Goal: Transaction & Acquisition: Purchase product/service

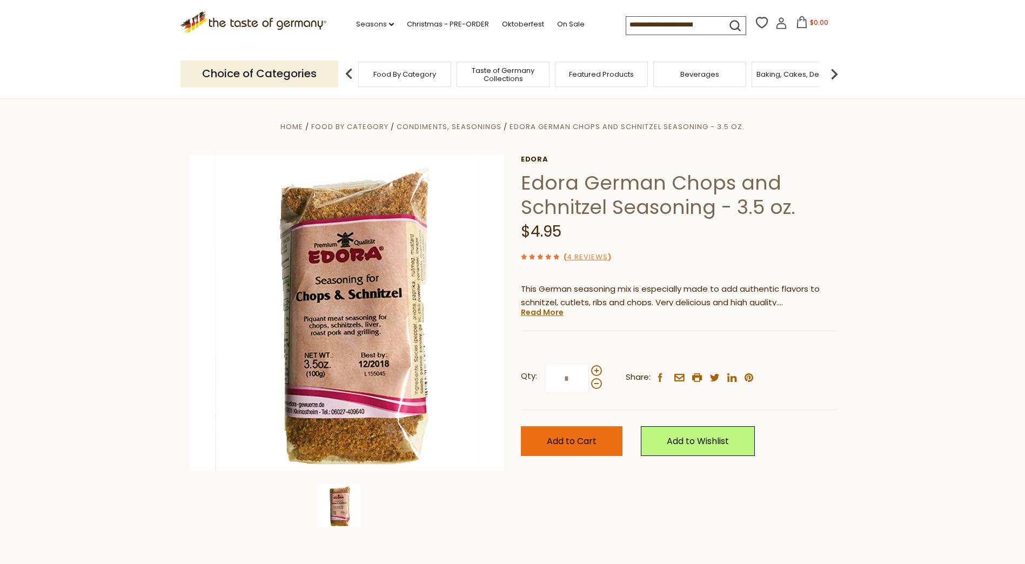
click at [580, 435] on span "Add to Cart" at bounding box center [572, 441] width 50 height 12
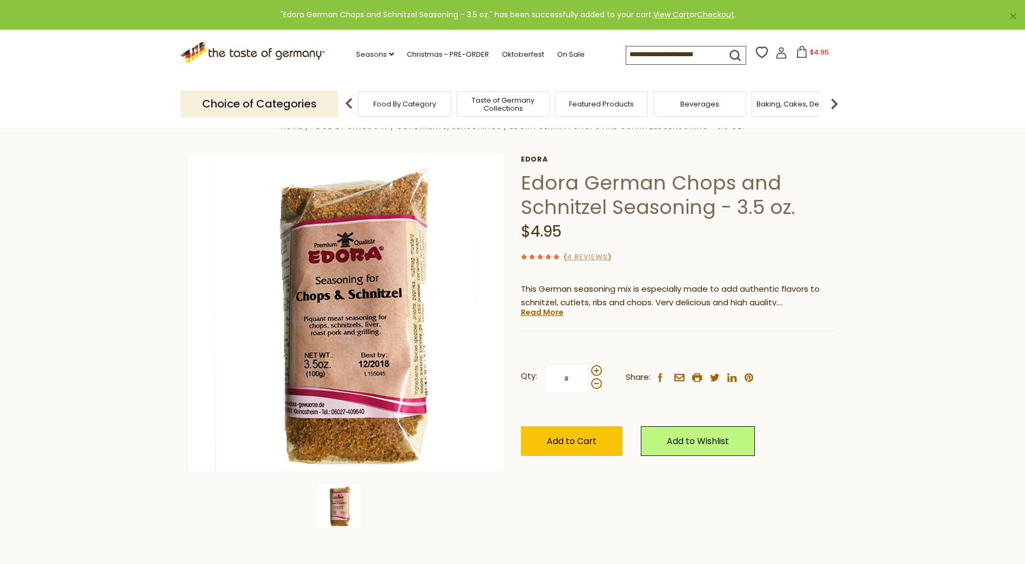
click at [803, 55] on icon at bounding box center [802, 52] width 12 height 12
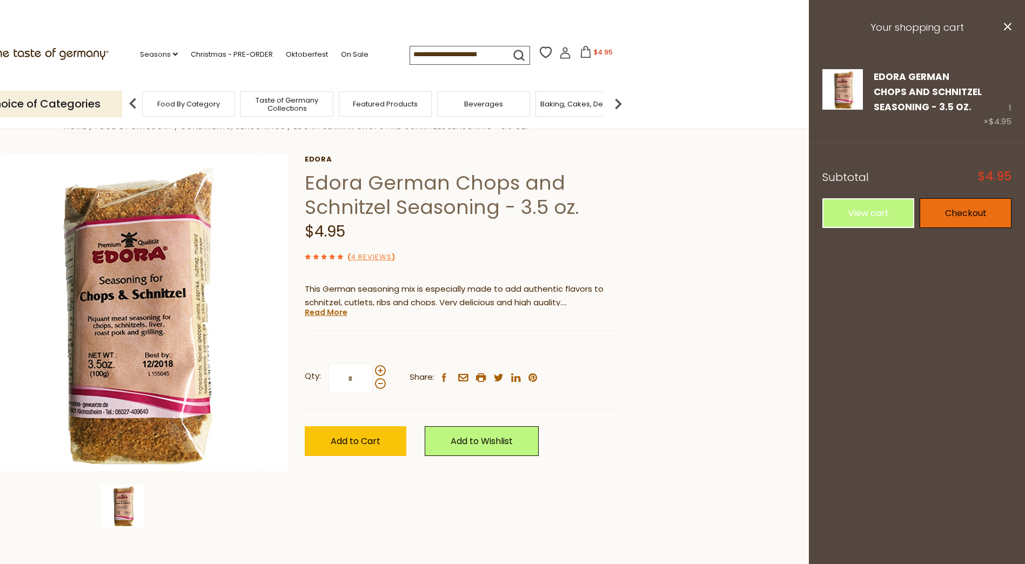
click at [959, 211] on link "Checkout" at bounding box center [966, 213] width 92 height 30
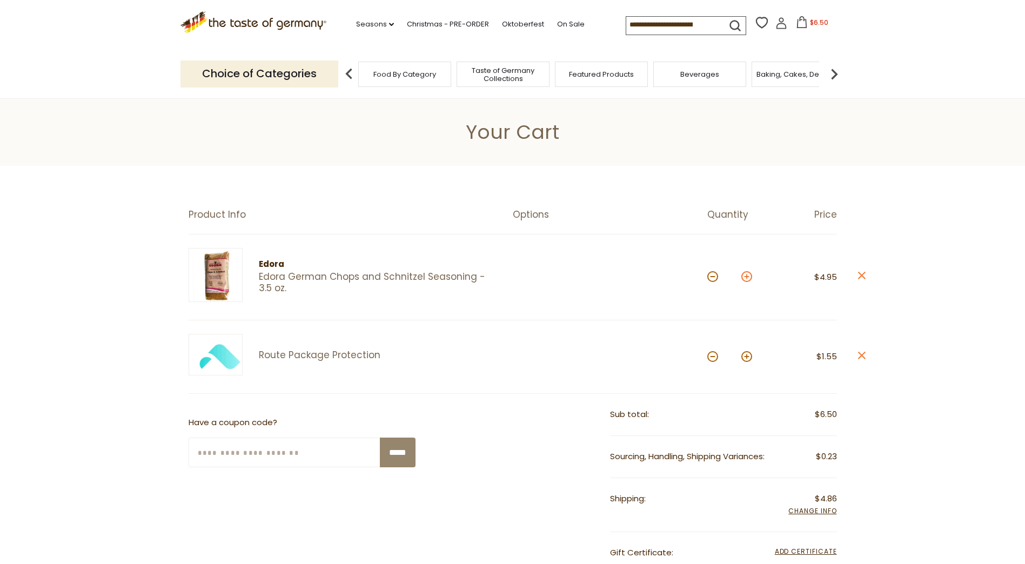
click at [742, 278] on button at bounding box center [746, 276] width 11 height 11
type input "*"
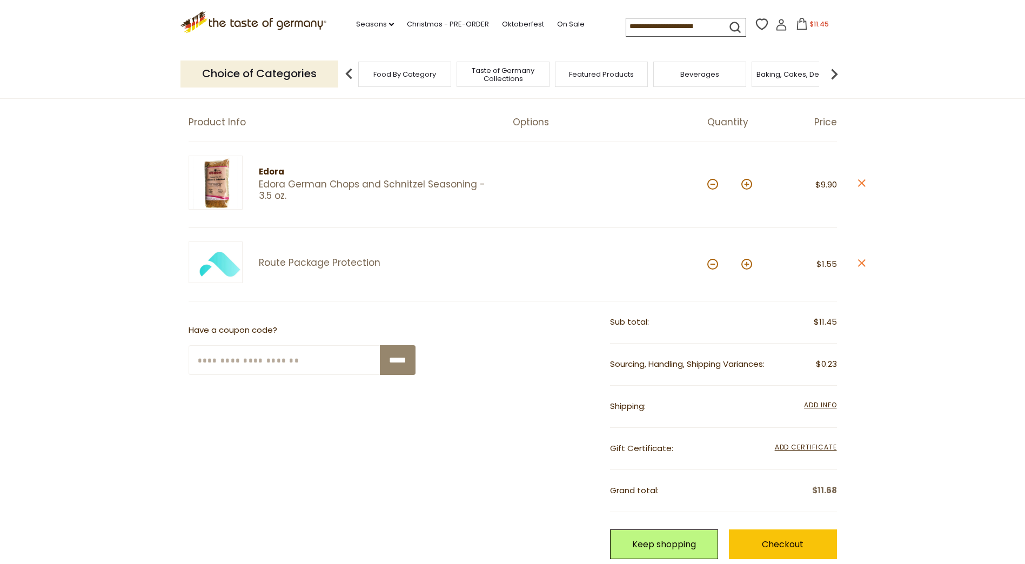
scroll to position [270, 0]
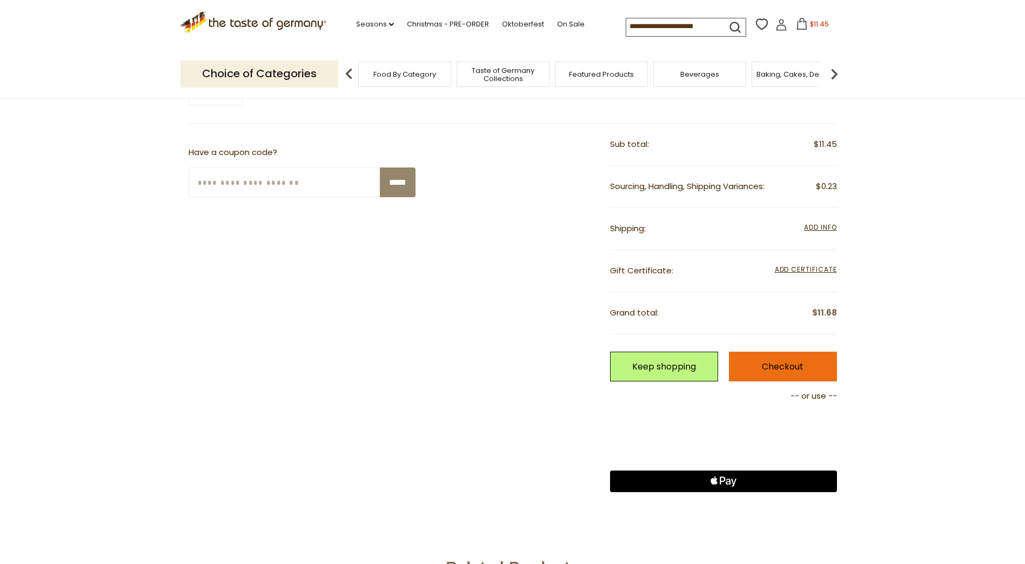
click at [792, 364] on link "Checkout" at bounding box center [783, 367] width 108 height 30
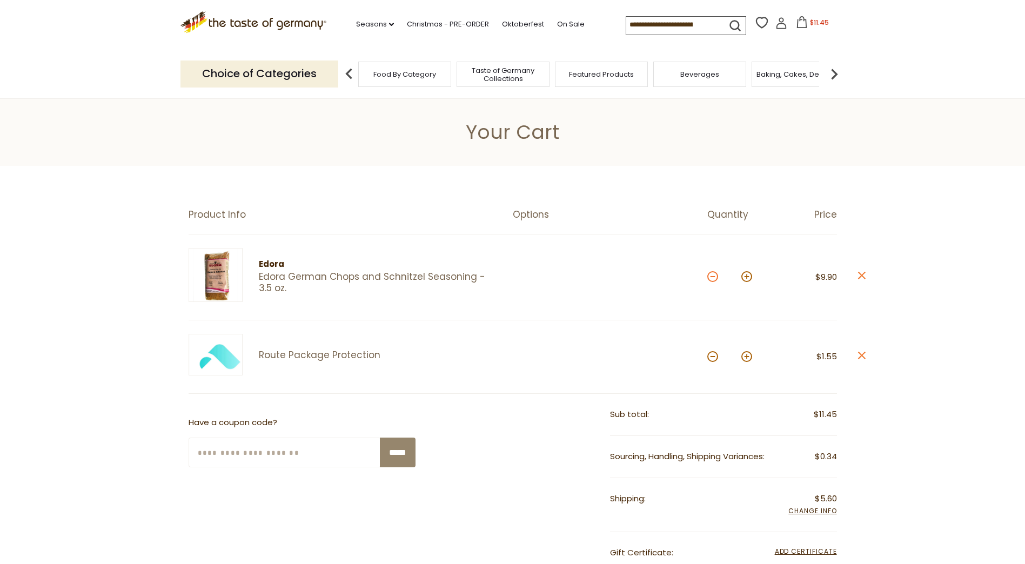
click at [711, 277] on button at bounding box center [712, 276] width 11 height 11
type input "*"
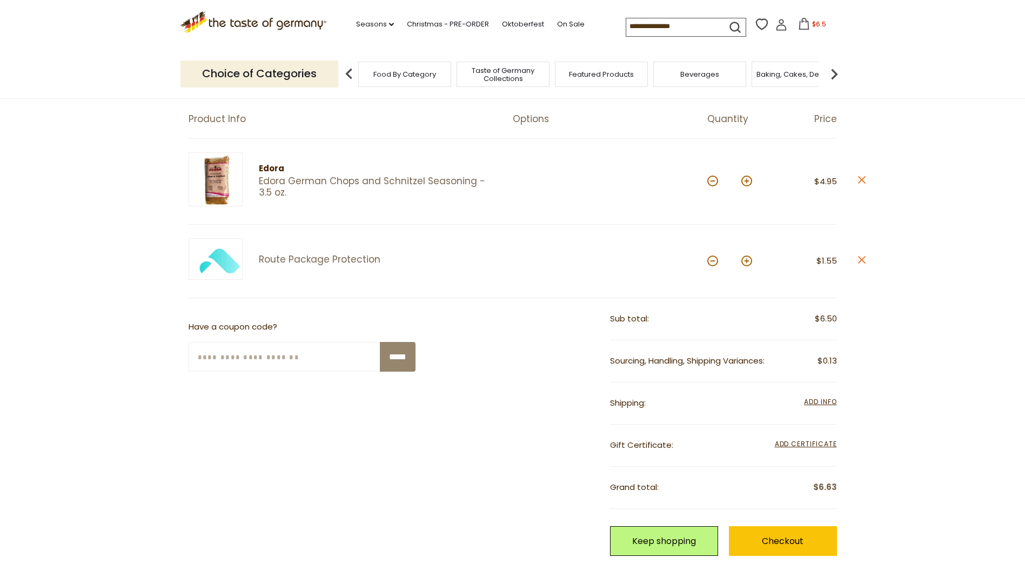
scroll to position [108, 0]
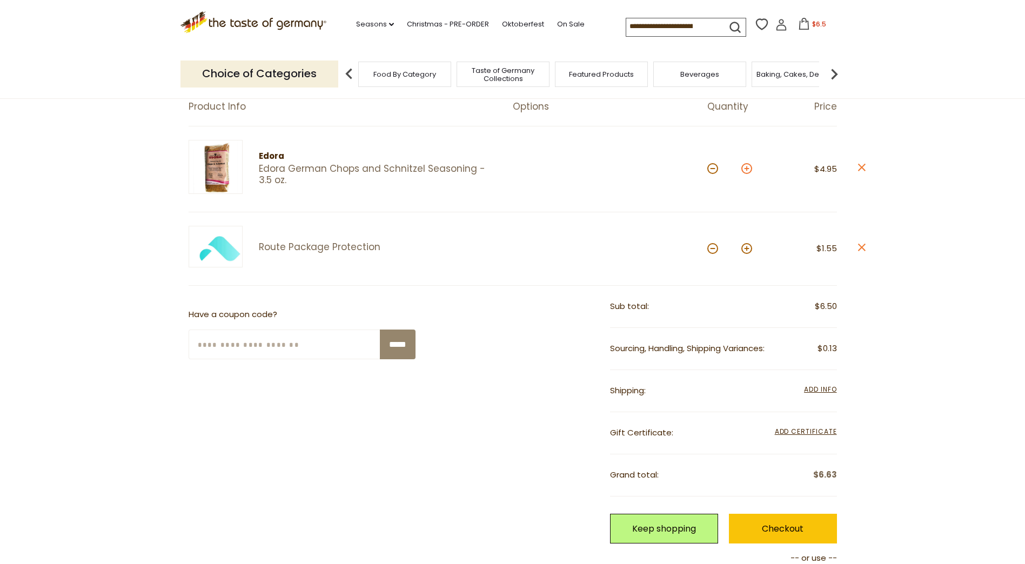
click at [745, 169] on button at bounding box center [746, 168] width 11 height 11
type input "*"
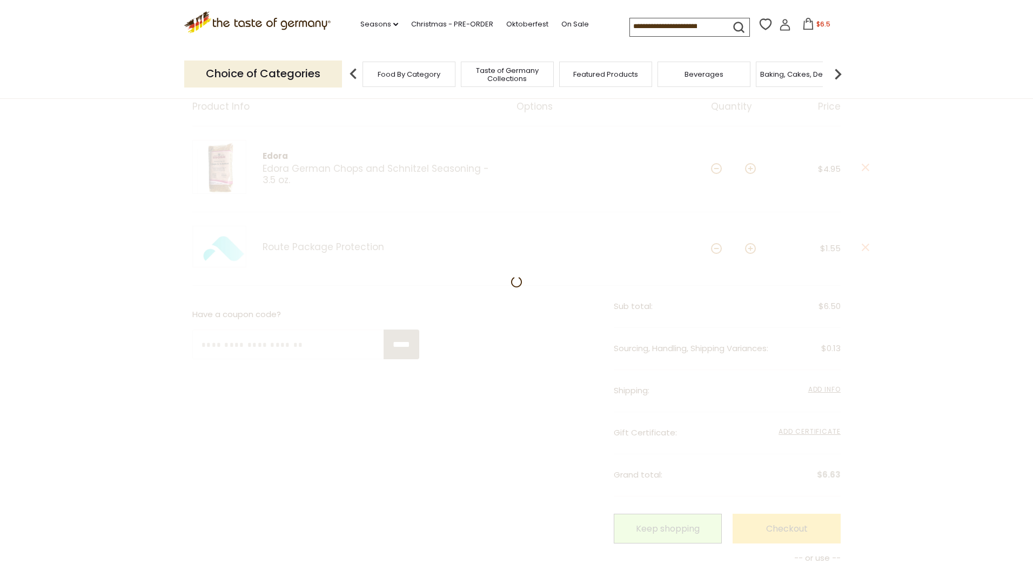
click at [761, 530] on div at bounding box center [516, 381] width 1033 height 647
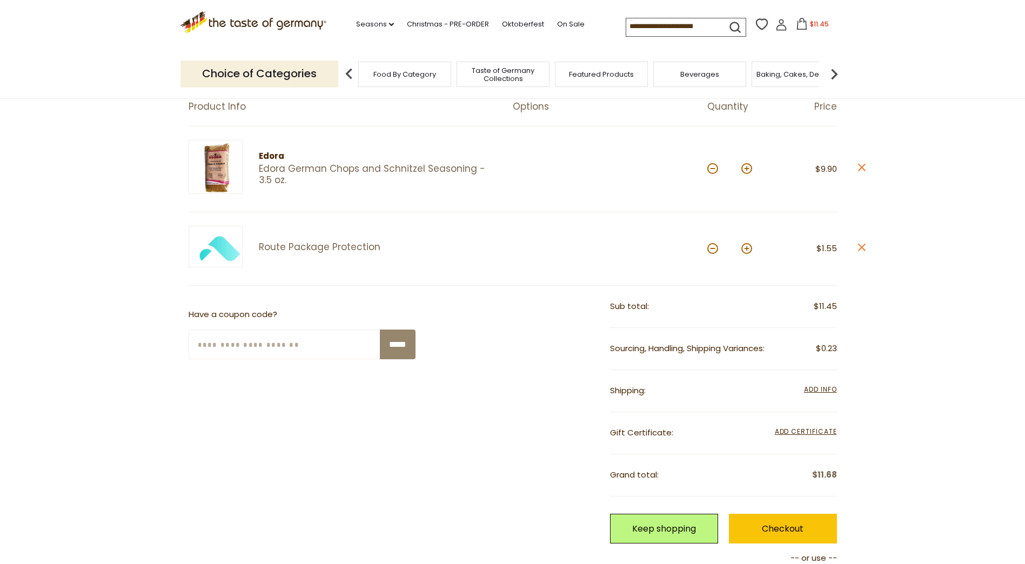
click at [719, 170] on div "*" at bounding box center [729, 170] width 45 height 30
click at [714, 170] on button at bounding box center [712, 168] width 11 height 11
type input "*"
click at [790, 528] on link "Checkout" at bounding box center [783, 529] width 108 height 30
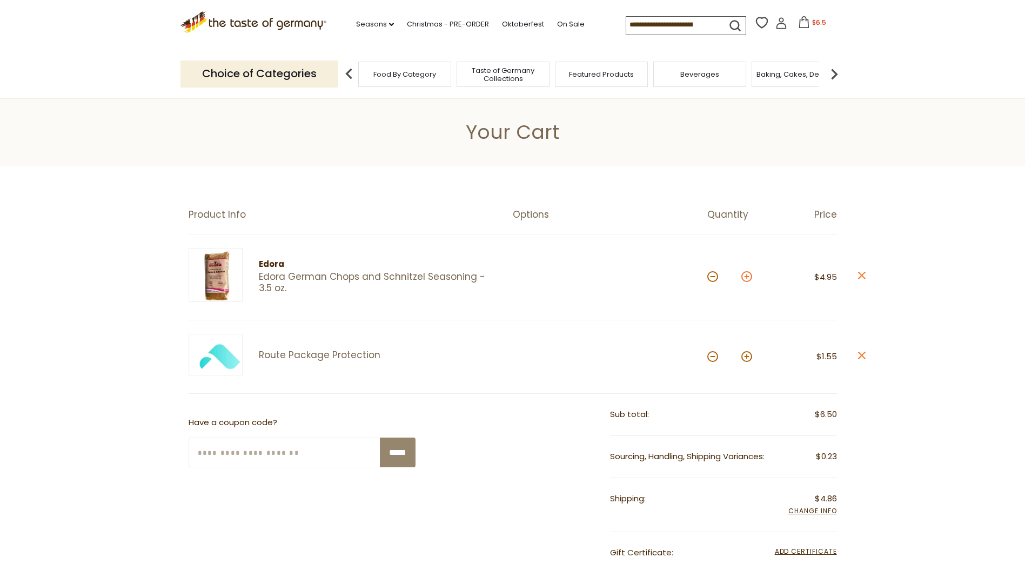
click at [748, 277] on button at bounding box center [746, 276] width 11 height 11
type input "*"
click at [285, 276] on link "Edora German Chops and Schnitzel Seasoning - 3.5 oz." at bounding box center [376, 282] width 235 height 23
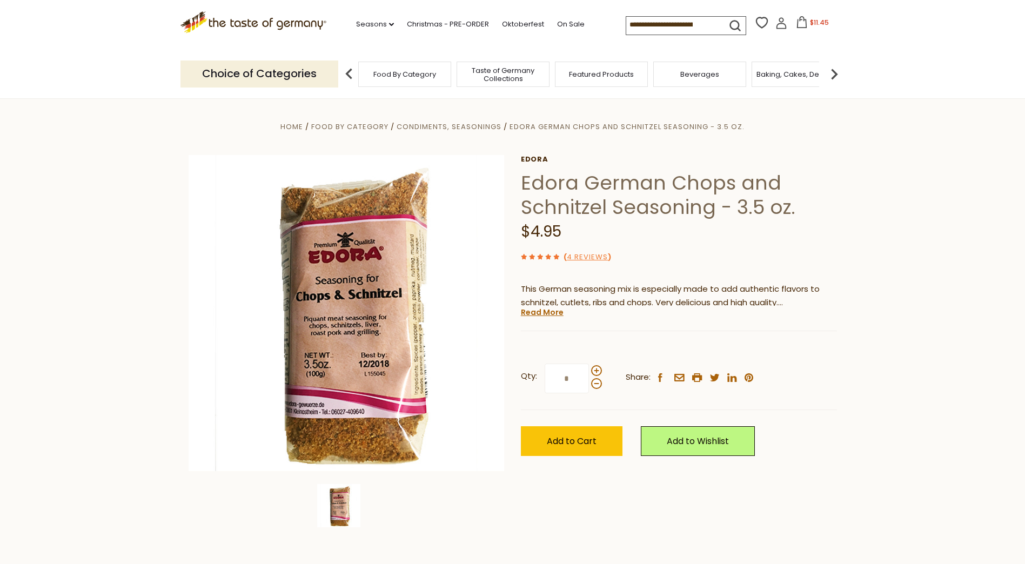
click at [813, 26] on span "$11.45" at bounding box center [819, 22] width 19 height 9
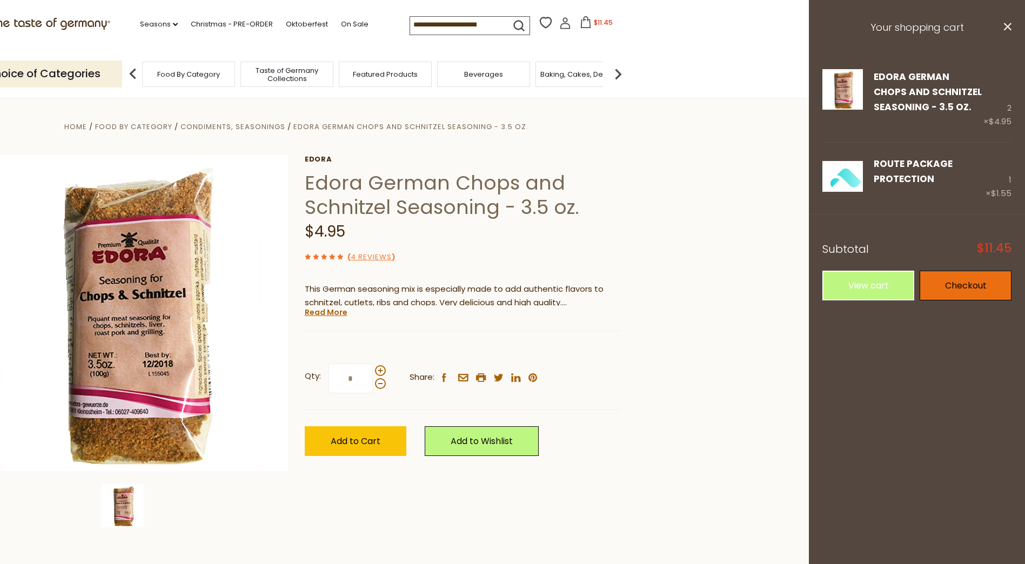
click at [959, 289] on link "Checkout" at bounding box center [966, 286] width 92 height 30
